Goal: Find specific page/section: Find specific page/section

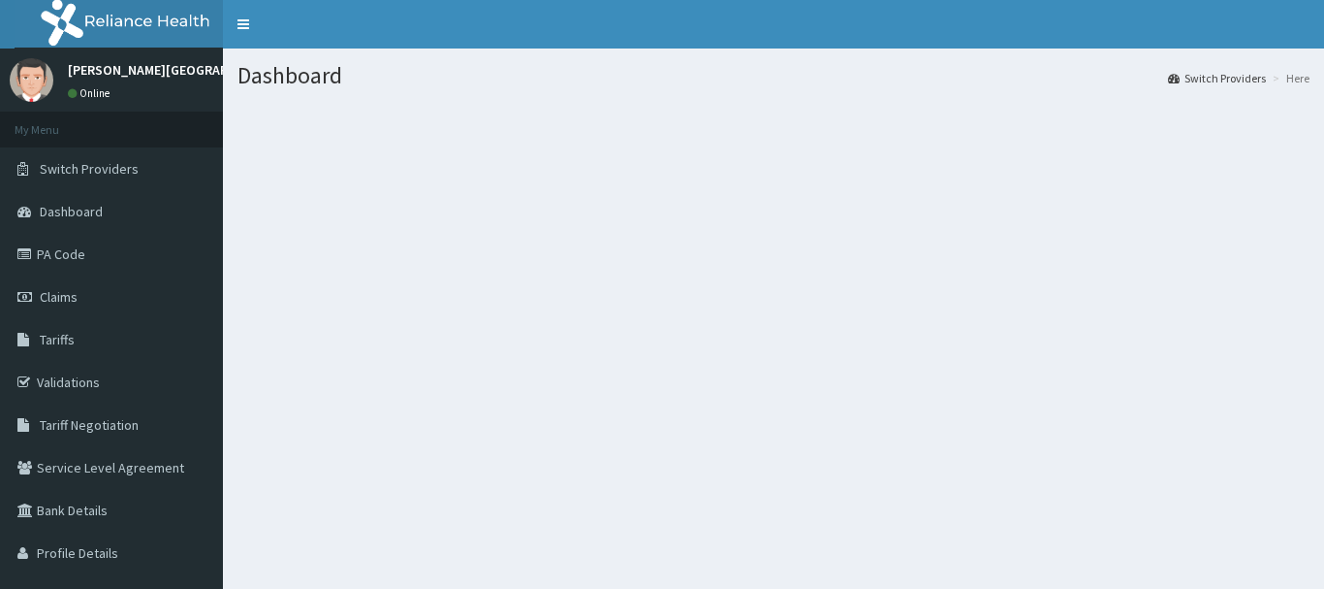
click at [134, 271] on link "PA Code" at bounding box center [111, 254] width 223 height 43
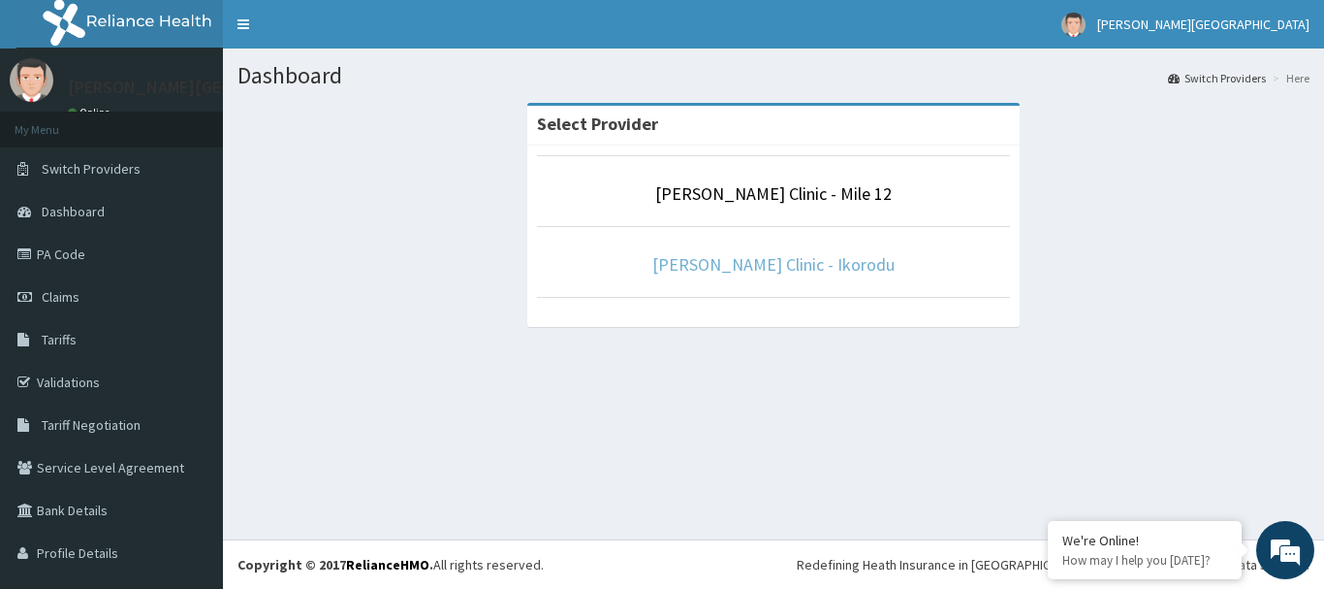
click at [748, 263] on link "[PERSON_NAME] Clinic - Ikorodu" at bounding box center [774, 264] width 242 height 22
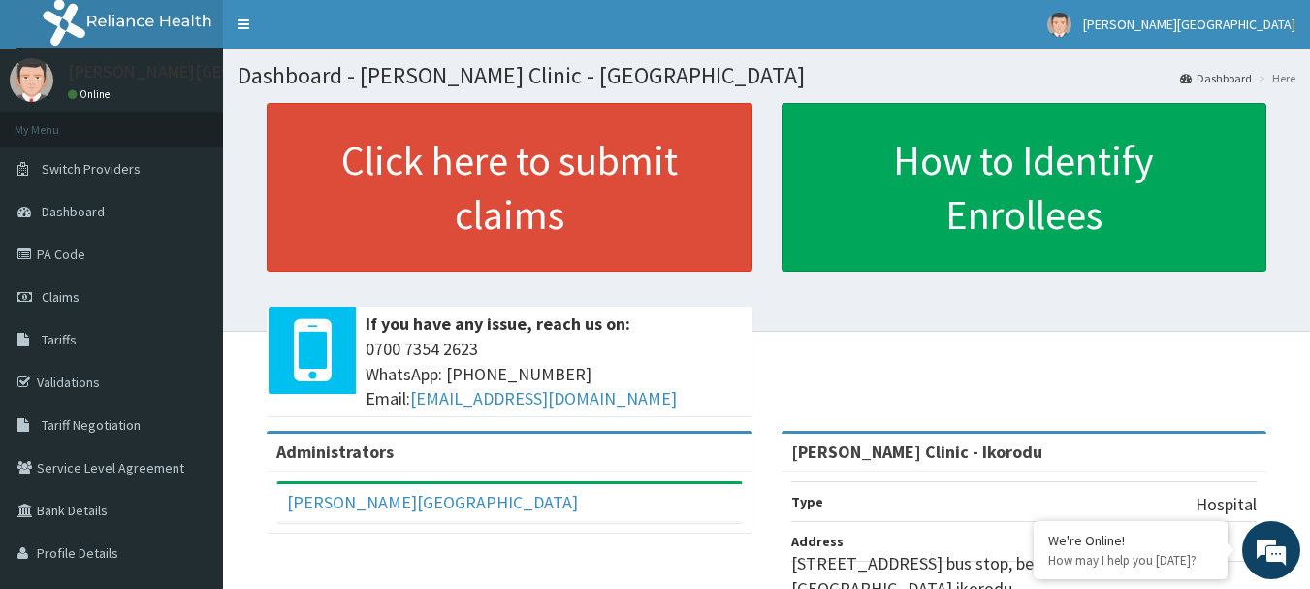
click at [41, 267] on link "PA Code" at bounding box center [111, 254] width 223 height 43
